Goal: Information Seeking & Learning: Check status

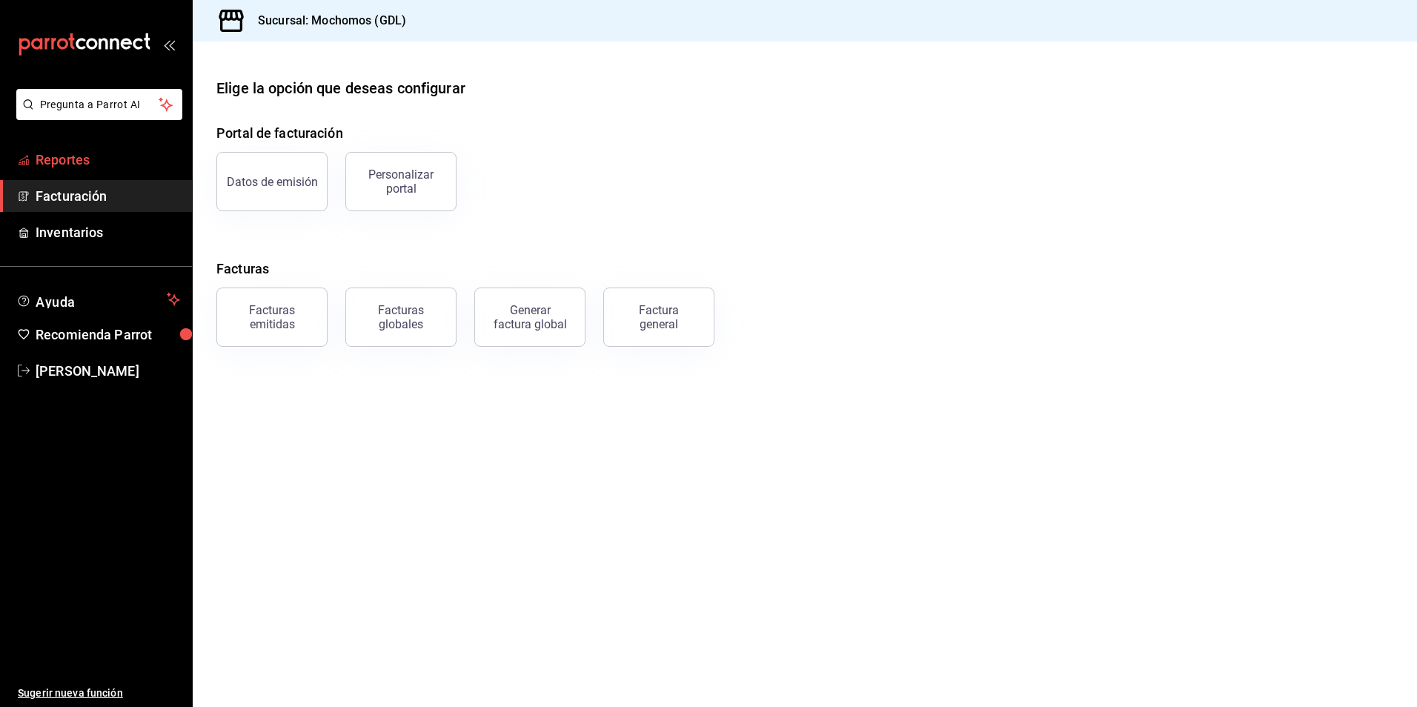
click at [122, 146] on link "Reportes" at bounding box center [96, 160] width 192 height 32
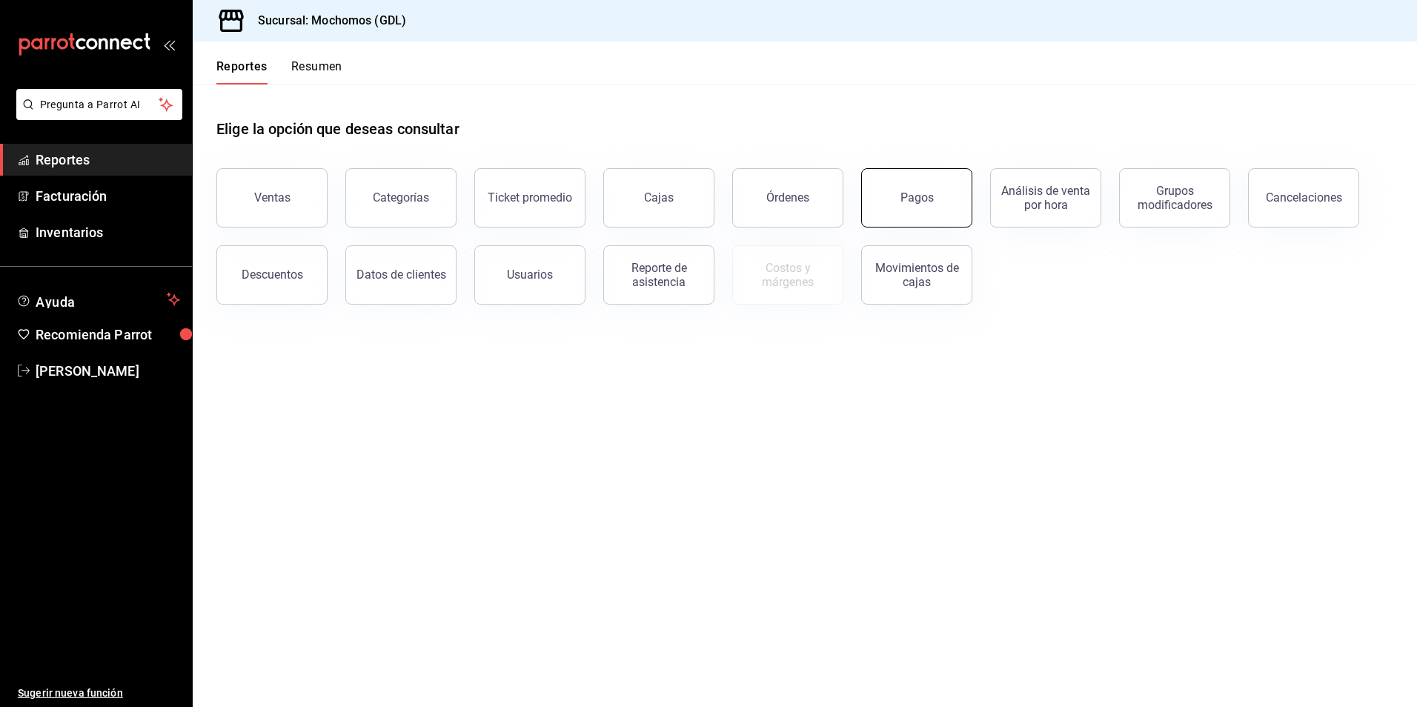
click at [936, 198] on button "Pagos" at bounding box center [916, 197] width 111 height 59
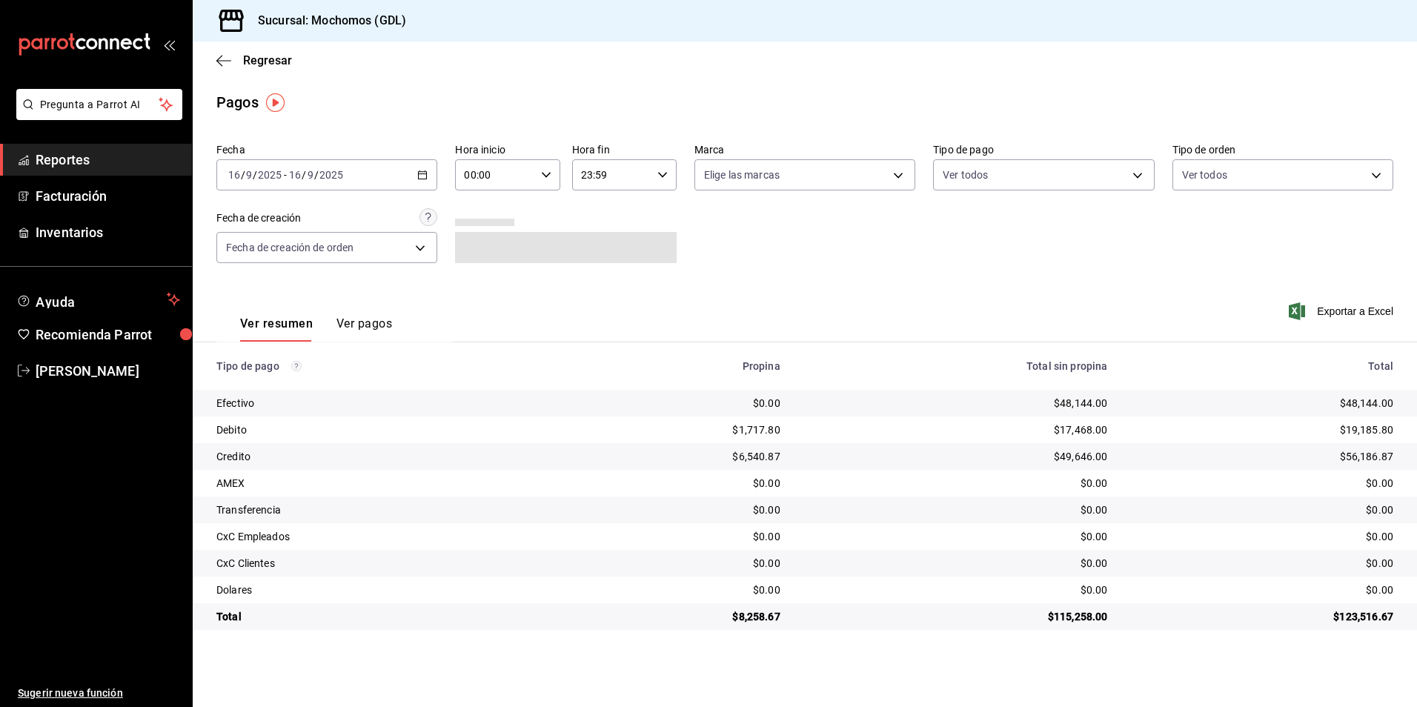
click at [507, 178] on input "00:00" at bounding box center [494, 175] width 79 height 30
click at [480, 198] on button "04" at bounding box center [481, 207] width 47 height 30
type input "04:00"
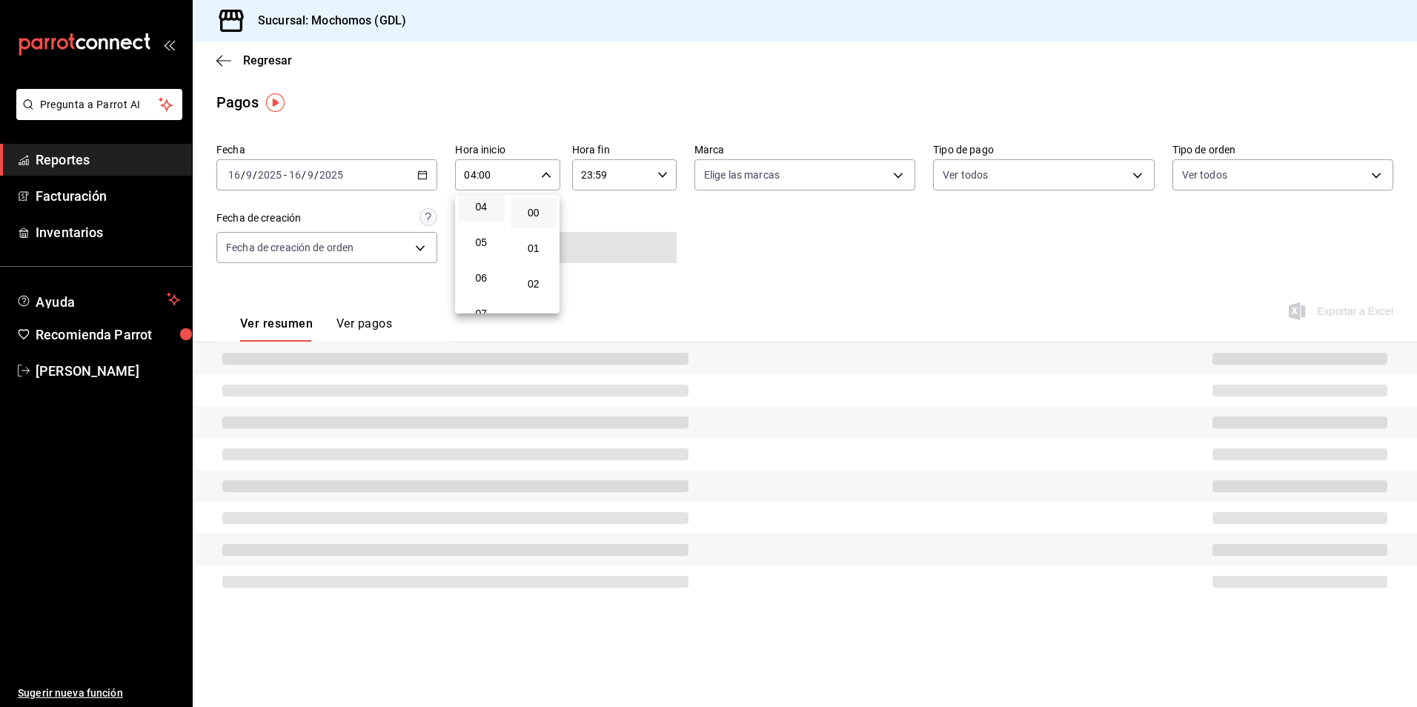
click at [761, 179] on div at bounding box center [708, 353] width 1417 height 707
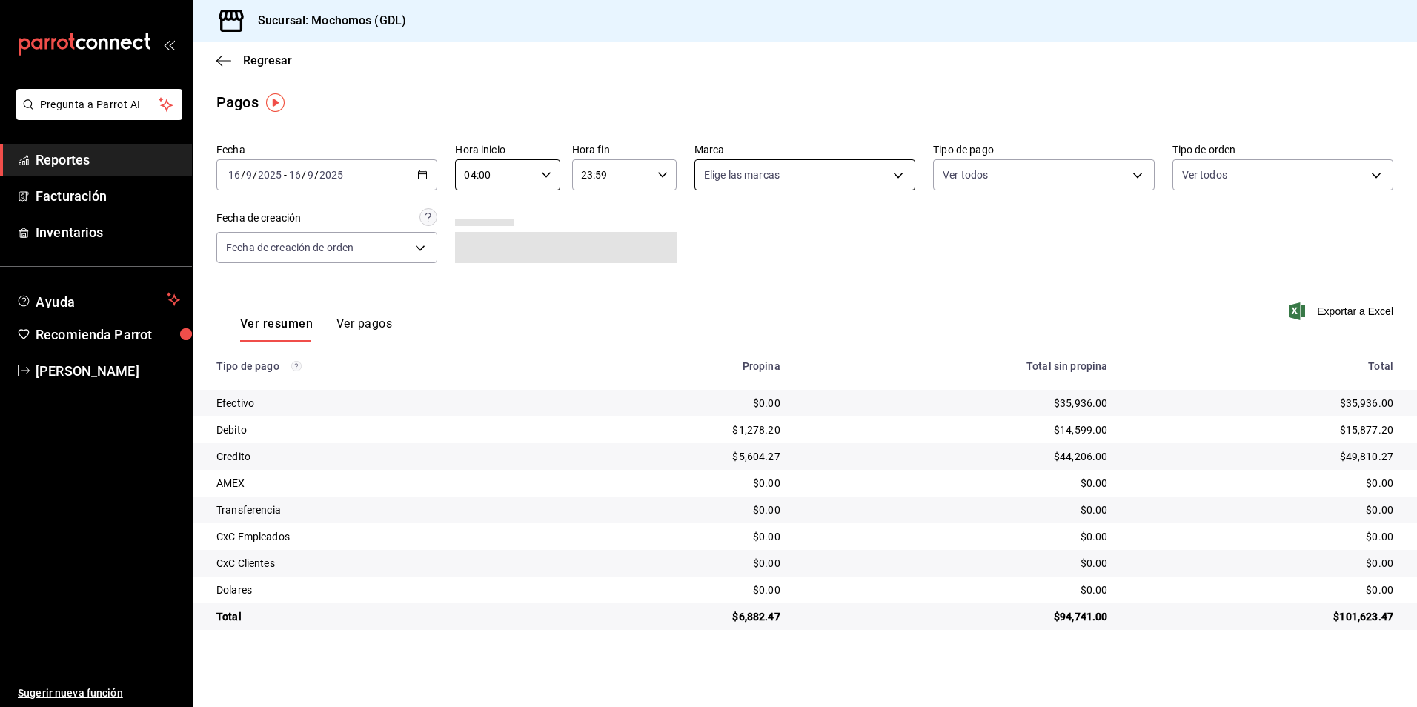
click at [761, 179] on body "Pregunta a Parrot AI Reportes Facturación Inventarios Ayuda Recomienda Parrot […" at bounding box center [708, 353] width 1417 height 707
click at [769, 279] on span "Mochomos (GDL)" at bounding box center [821, 282] width 173 height 16
type input "36c25d4a-7cb0-456c-a434-e981d54830bc"
checkbox input "true"
click at [1102, 181] on div at bounding box center [708, 353] width 1417 height 707
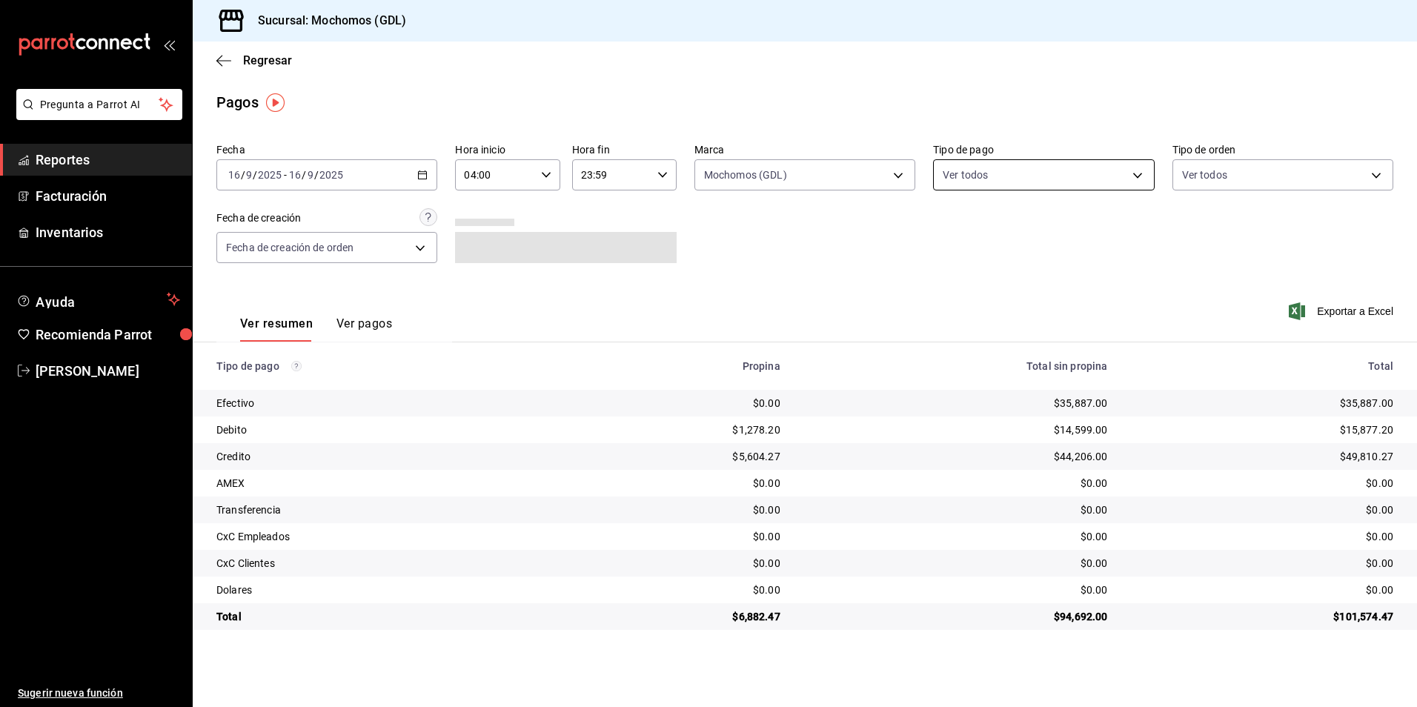
click at [1066, 175] on body "Pregunta a Parrot AI Reportes Facturación Inventarios Ayuda Recomienda Parrot […" at bounding box center [708, 353] width 1417 height 707
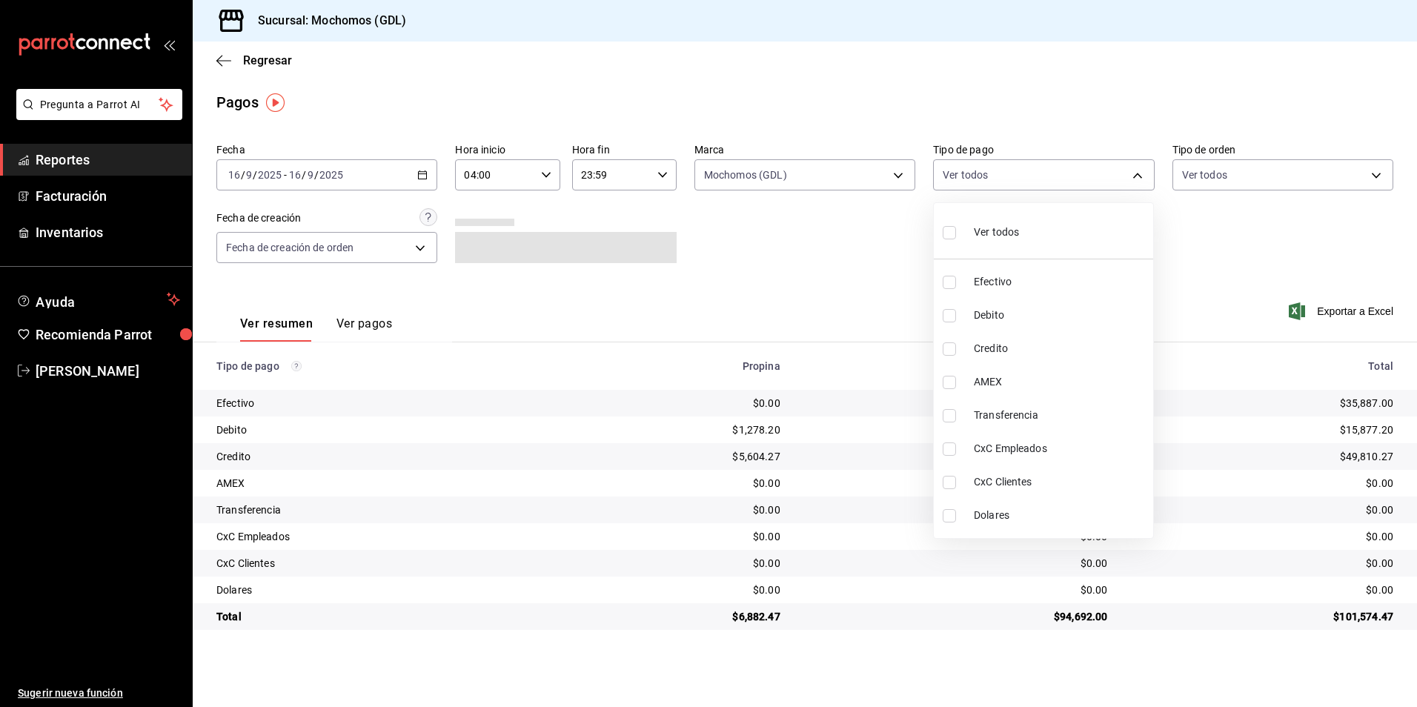
click at [1027, 226] on li "Ver todos" at bounding box center [1043, 231] width 219 height 44
type input "43f15ab9-6aaf-467e-828e-46d2c45c5663,c4bdfb15-5497-4aae-ad2b-38852a02f4e8,2255b…"
checkbox input "true"
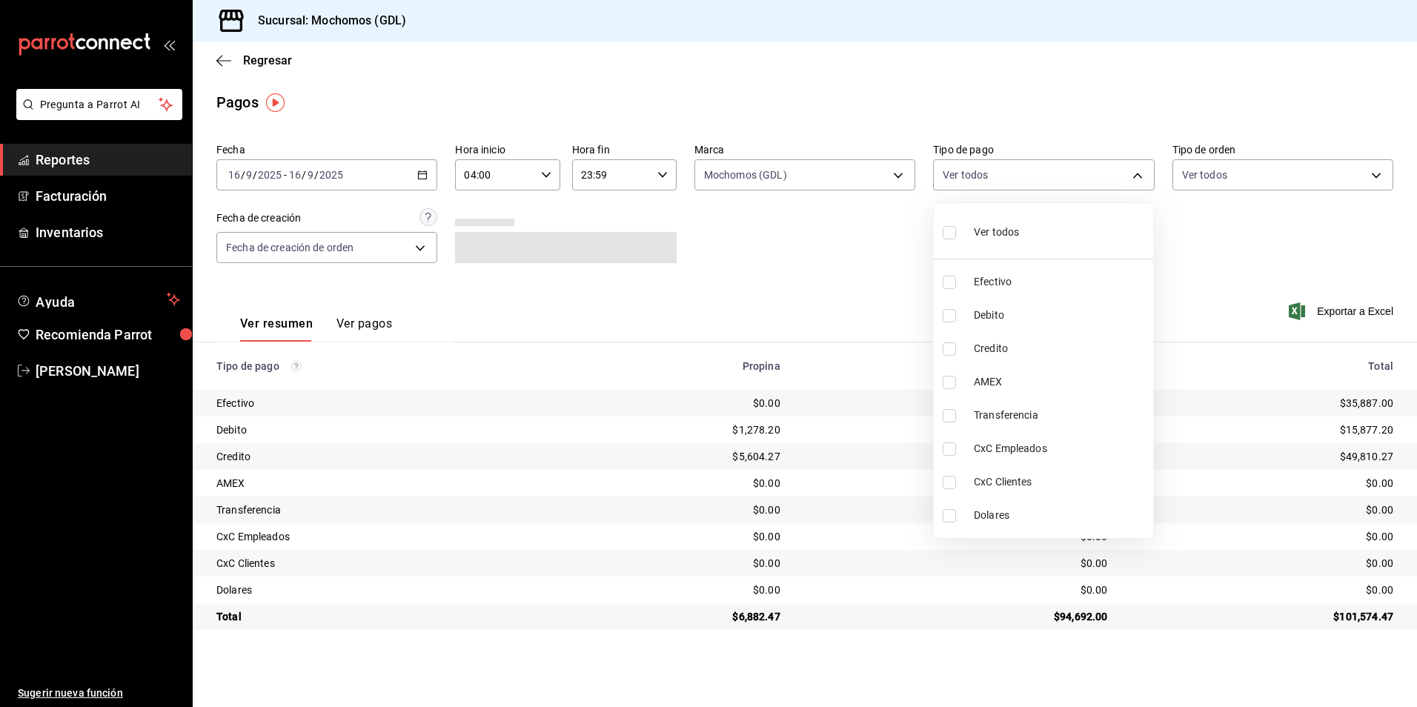
checkbox input "true"
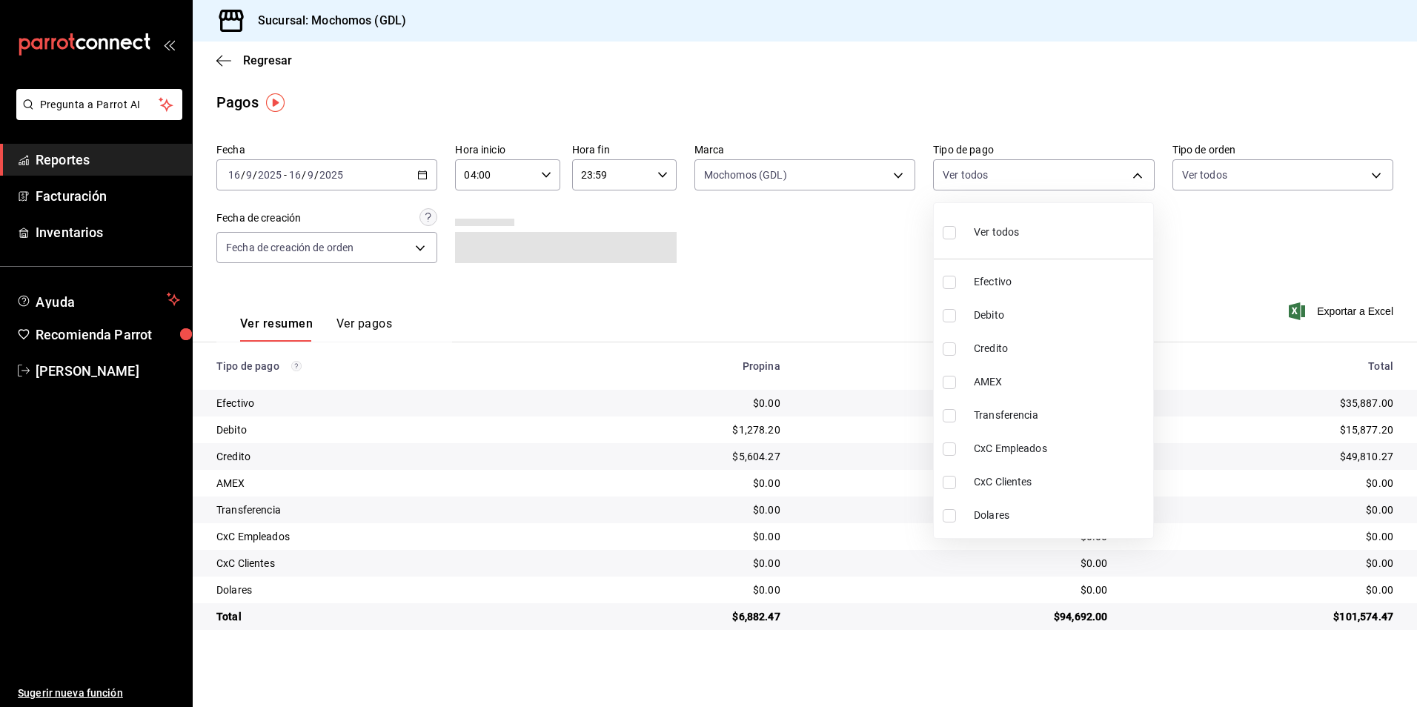
checkbox input "true"
click at [1277, 162] on div at bounding box center [708, 353] width 1417 height 707
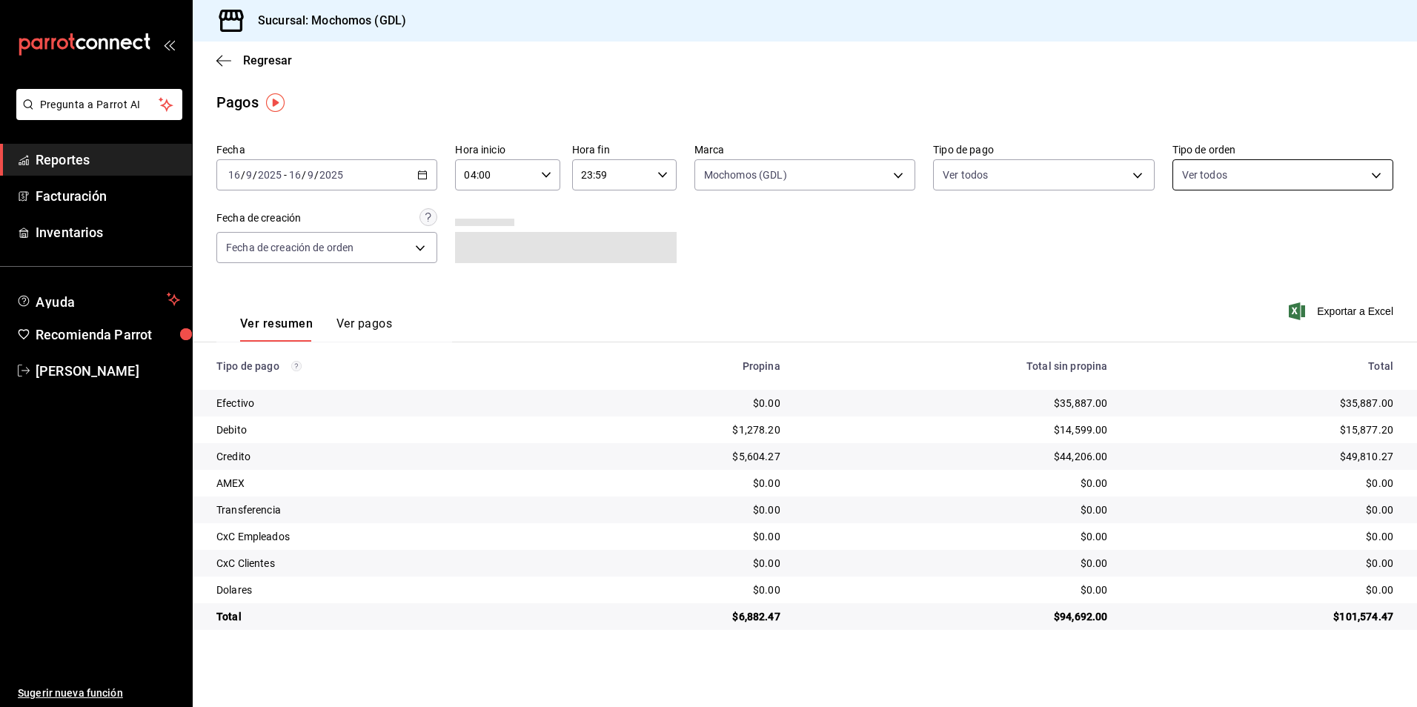
click at [1270, 182] on body "Pregunta a Parrot AI Reportes Facturación Inventarios Ayuda Recomienda Parrot […" at bounding box center [708, 353] width 1417 height 707
click at [1229, 227] on span "Ver todos" at bounding box center [1235, 233] width 45 height 16
type input "c3d0baef-30c0-4718-9d76-caab43e27316,13c4cc4a-99d2-42c0-ba96-c3de8c08c13d,7b791…"
checkbox input "true"
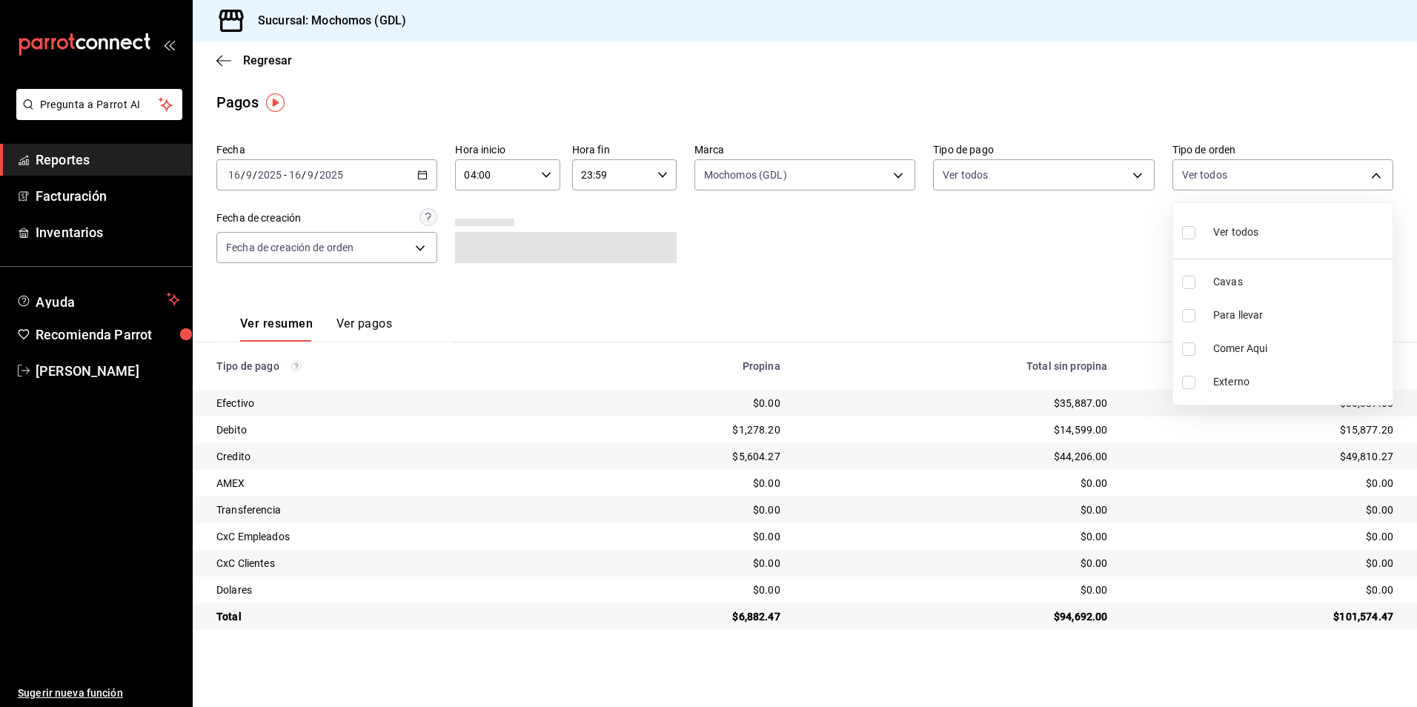
checkbox input "true"
click at [890, 237] on div at bounding box center [708, 353] width 1417 height 707
